Goal: Information Seeking & Learning: Learn about a topic

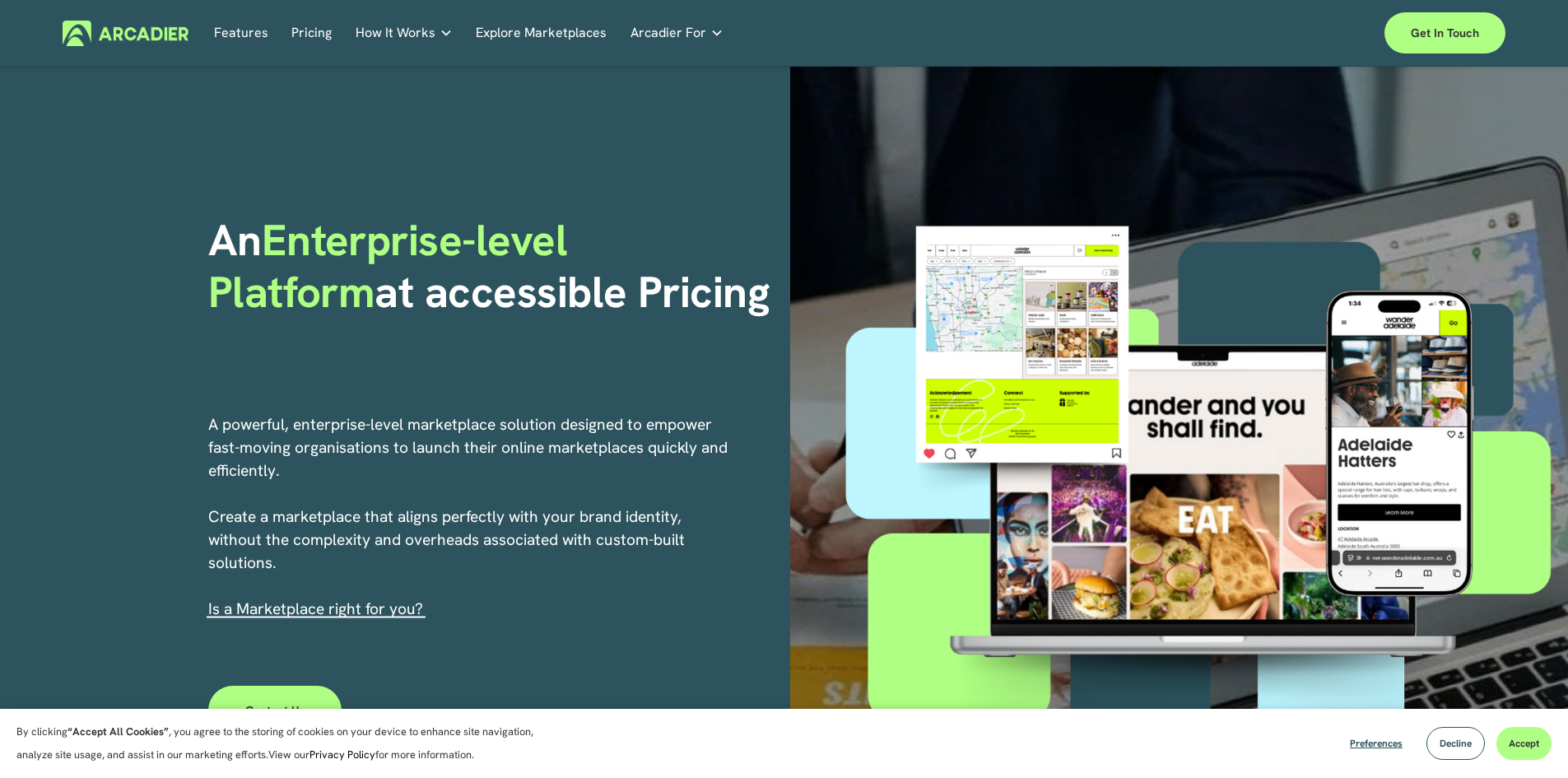
click at [542, 37] on link "Explore Marketplaces" at bounding box center [541, 33] width 131 height 25
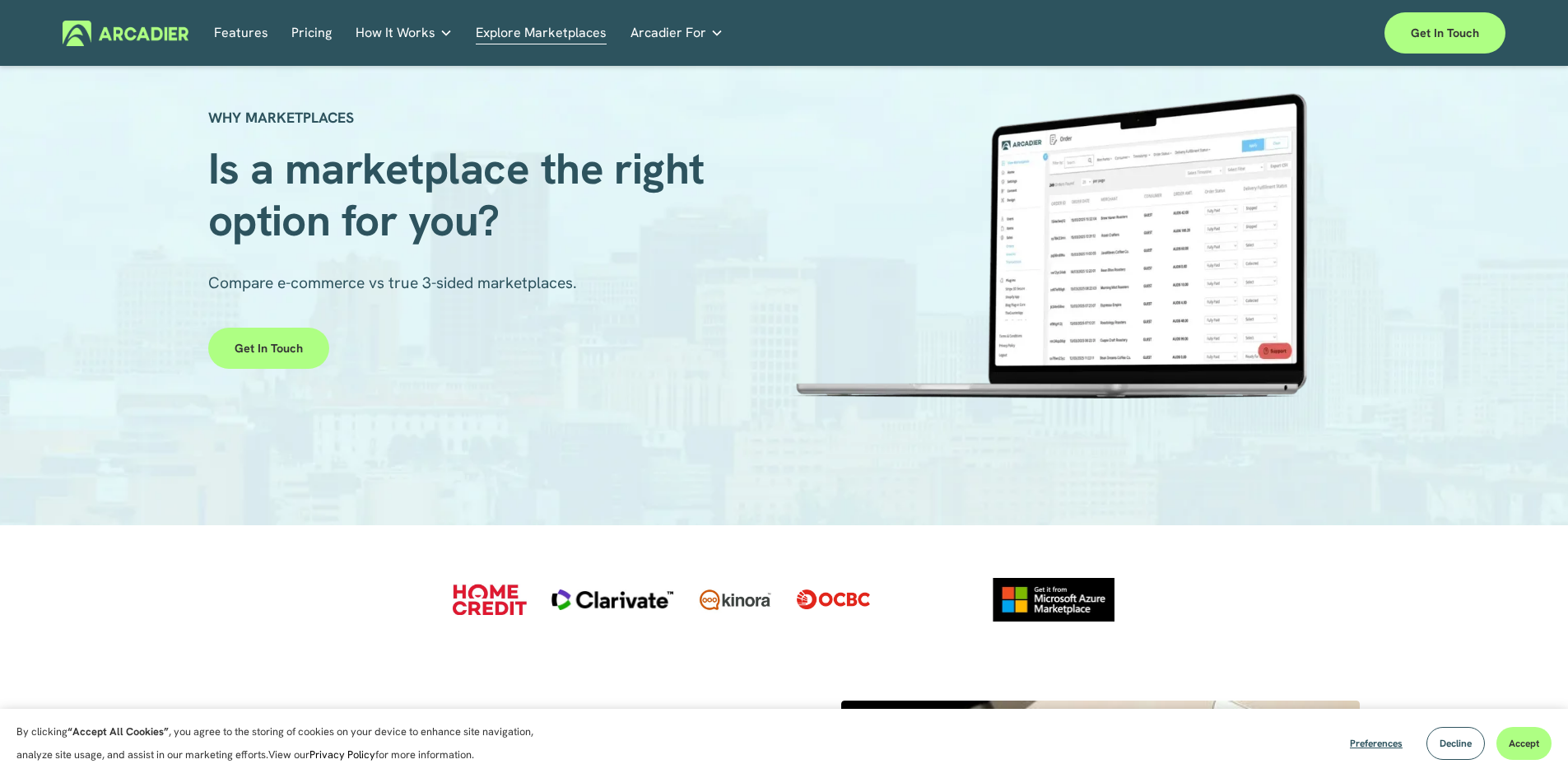
scroll to position [83, 0]
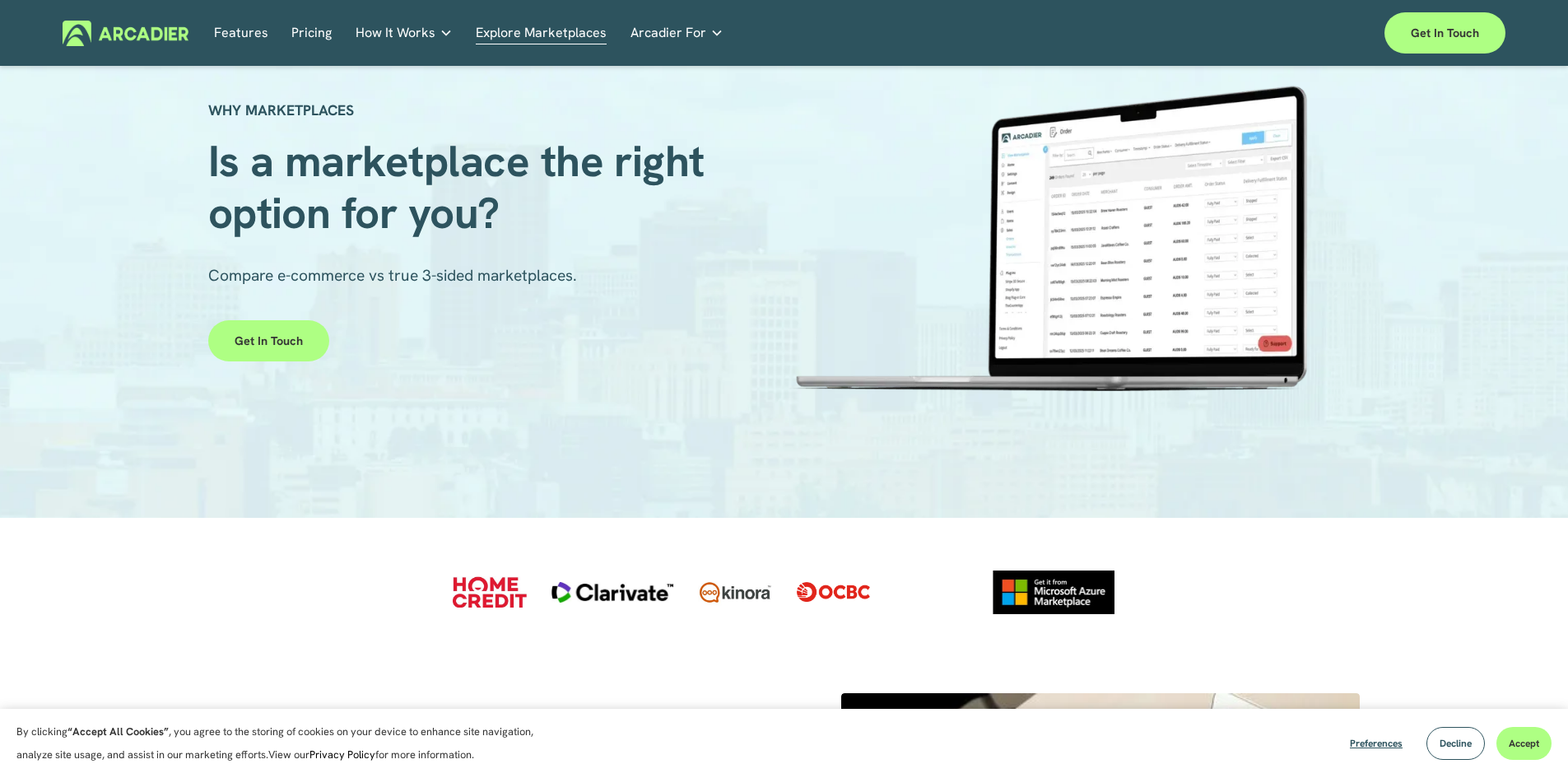
click at [403, 34] on span "How It Works" at bounding box center [395, 32] width 80 height 23
click at [302, 33] on link "Pricing" at bounding box center [312, 33] width 40 height 25
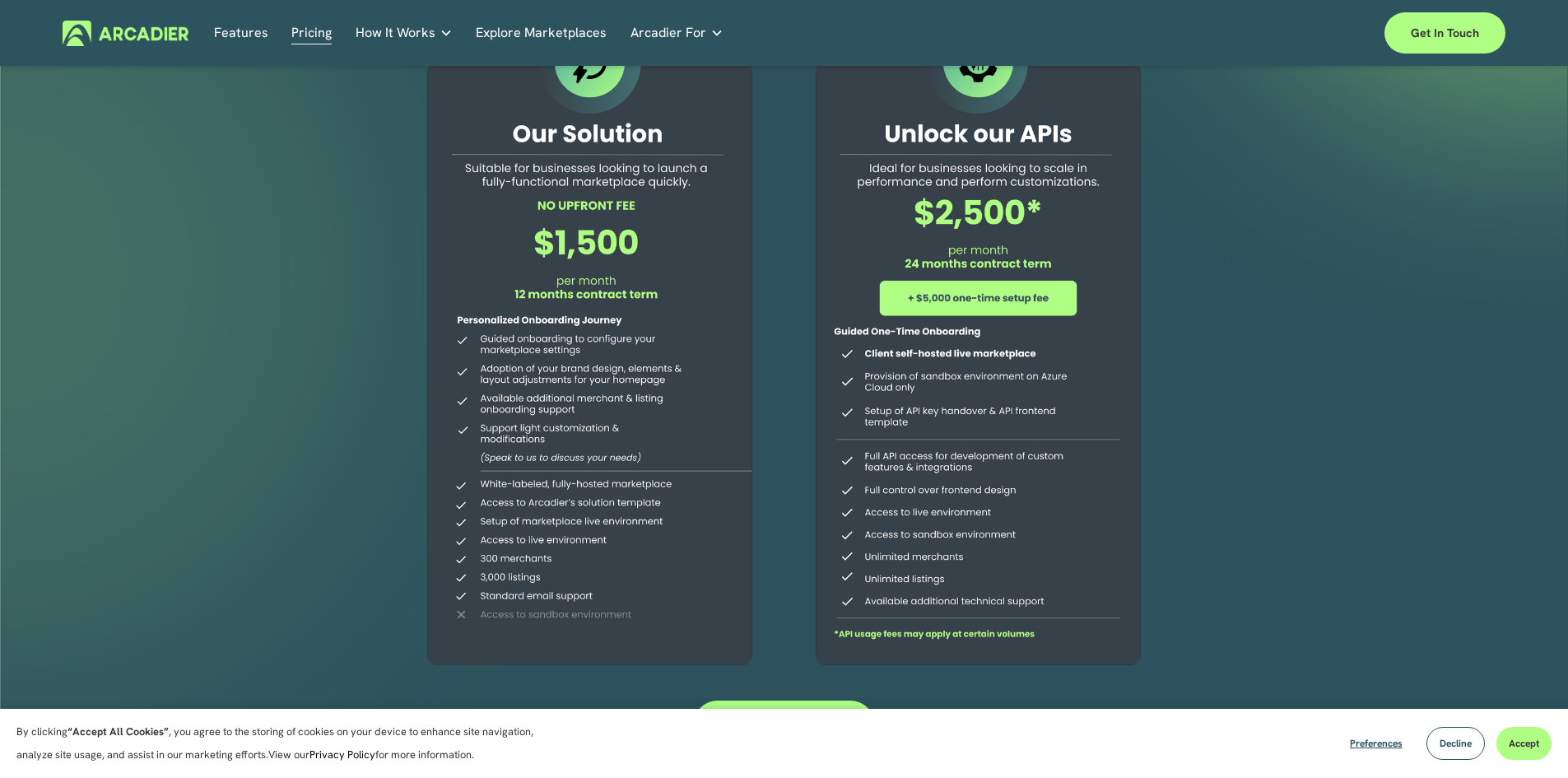
scroll to position [164, 0]
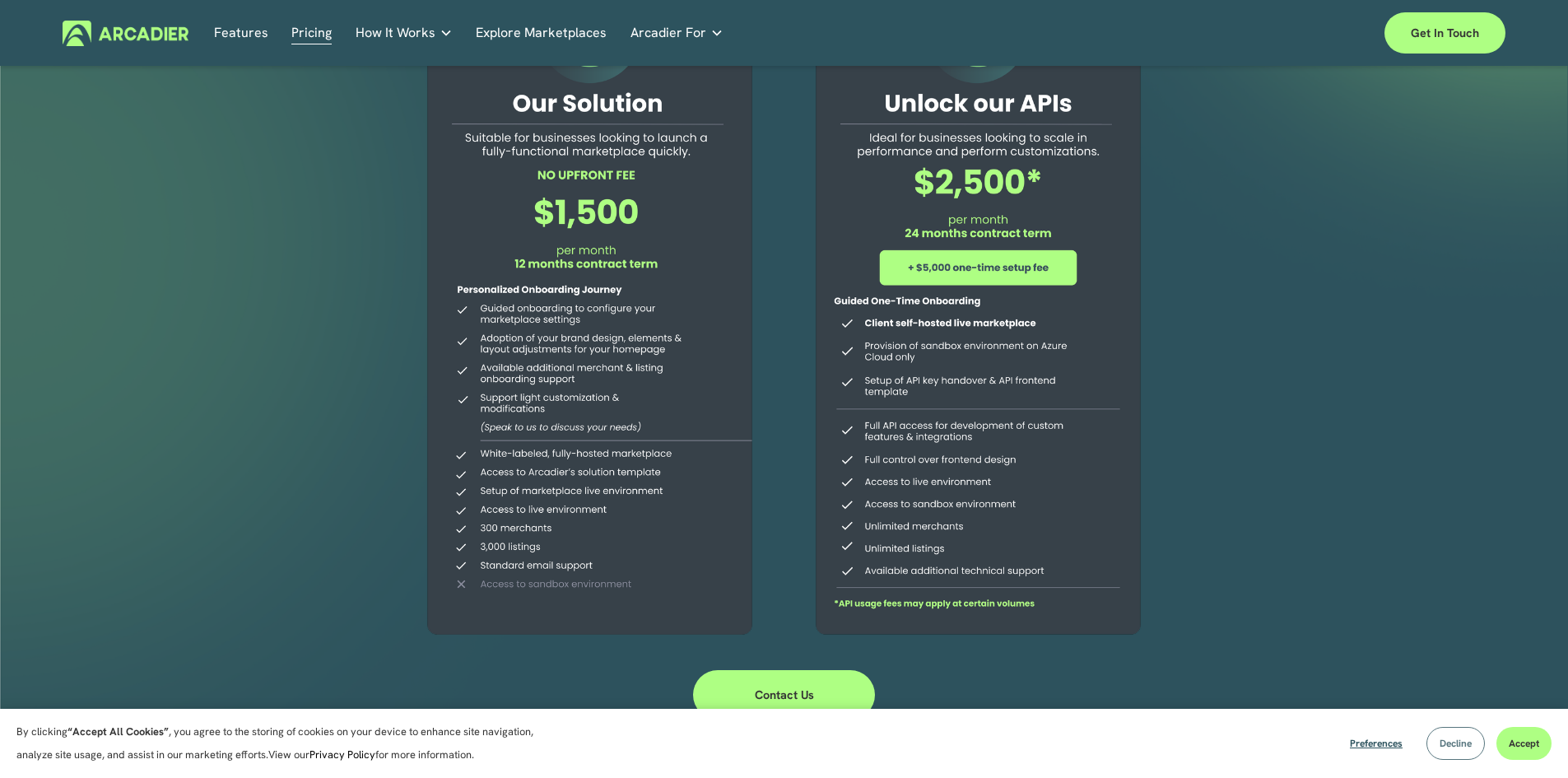
click at [1447, 744] on span "Decline" at bounding box center [1455, 743] width 32 height 13
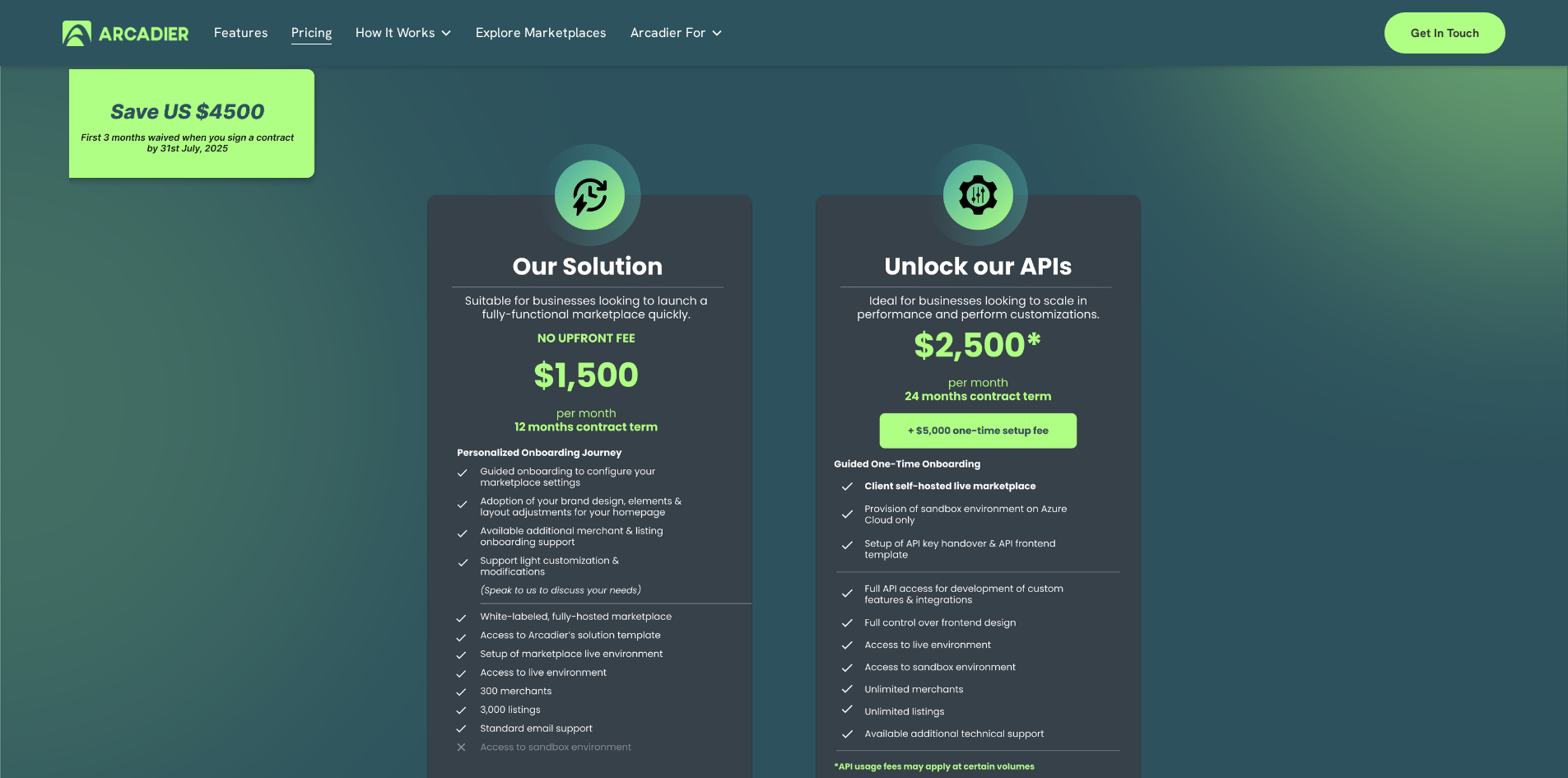
scroll to position [0, 0]
drag, startPoint x: 101, startPoint y: 100, endPoint x: 272, endPoint y: 126, distance: 173.0
click at [272, 126] on div at bounding box center [195, 128] width 253 height 124
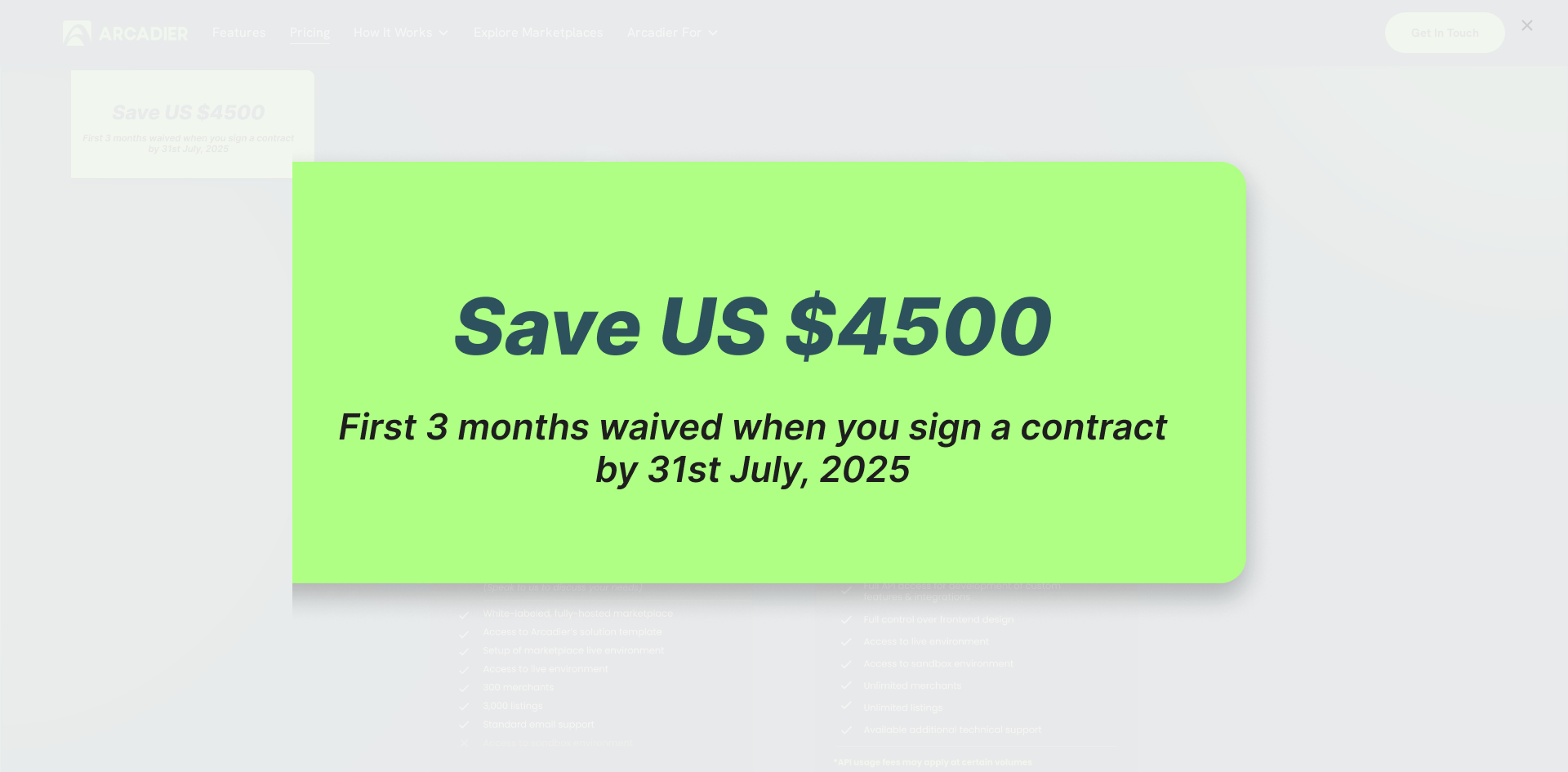
click at [918, 134] on div "Image" at bounding box center [784, 386] width 1505 height 741
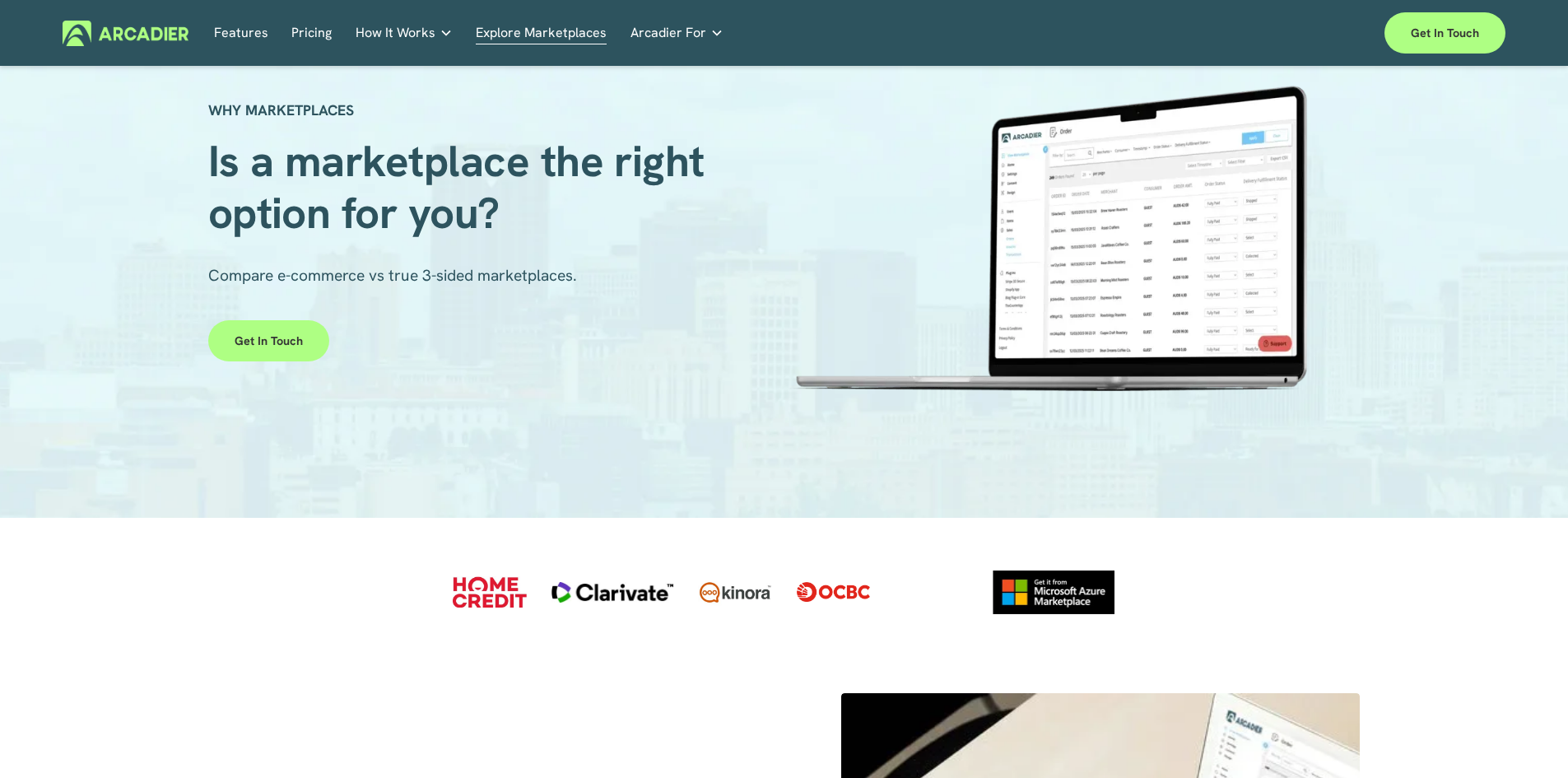
click at [51, 3] on div "Skip to Content Features Pricing How It Works" at bounding box center [784, 33] width 1568 height 66
